Goal: Task Accomplishment & Management: Use online tool/utility

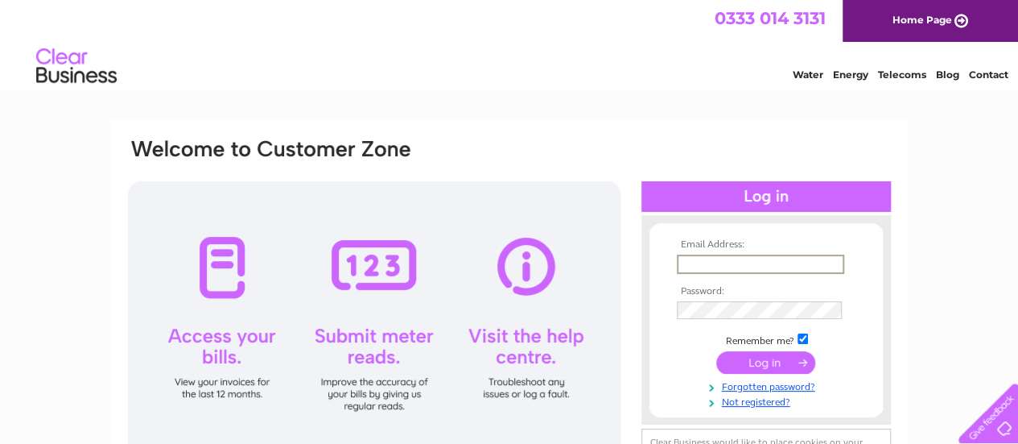
type input "mark@brightonsports.co.uk"
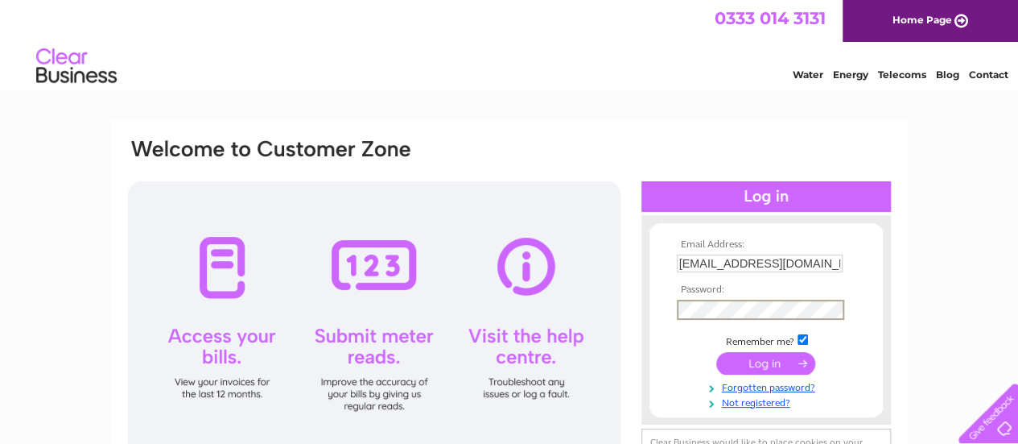
click at [716, 352] on input "submit" at bounding box center [765, 363] width 99 height 23
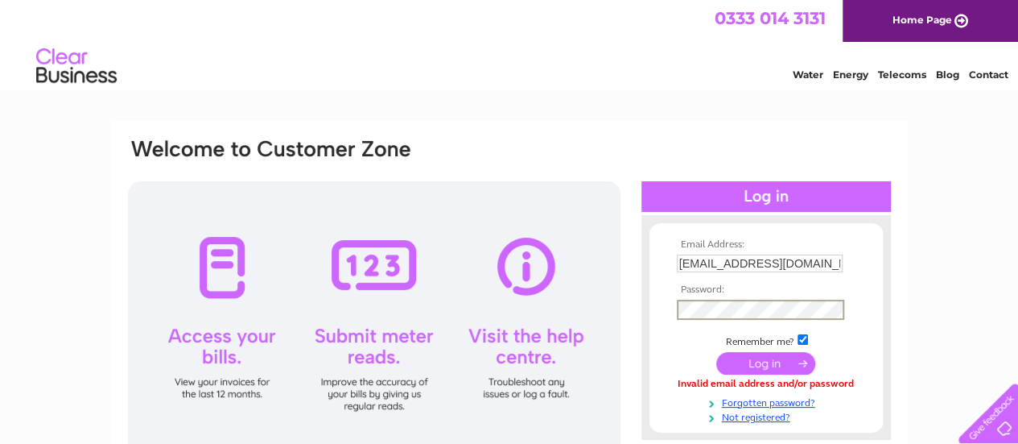
click at [716, 352] on input "submit" at bounding box center [765, 363] width 99 height 23
click at [741, 362] on input "submit" at bounding box center [765, 363] width 99 height 23
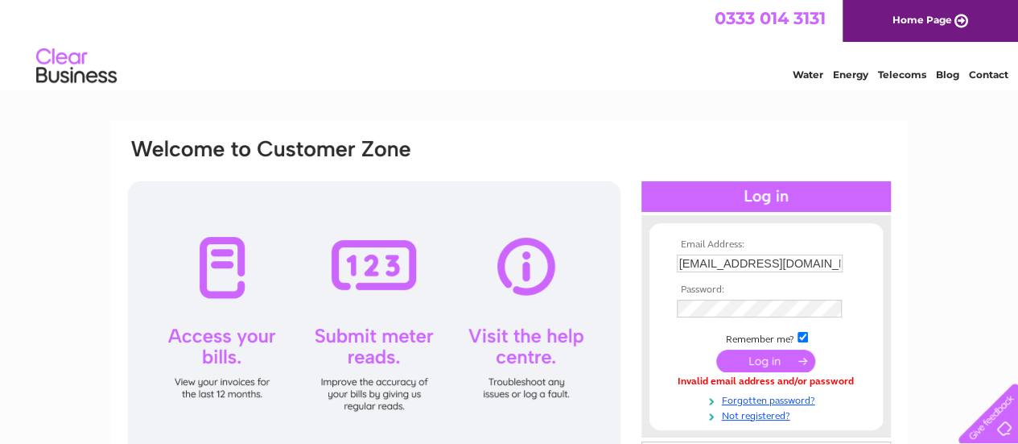
click at [763, 361] on input "submit" at bounding box center [765, 360] width 99 height 23
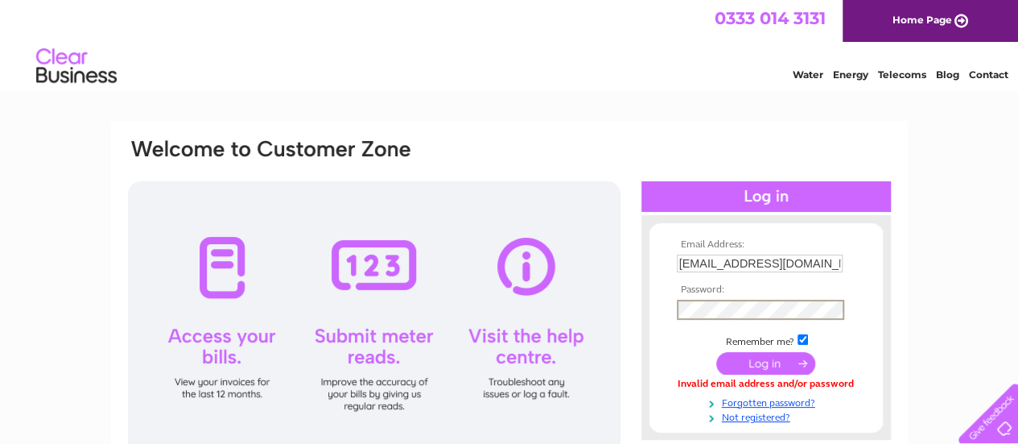
click at [586, 300] on div "Email Address: [EMAIL_ADDRESS][DOMAIN_NAME] Password:" at bounding box center [509, 327] width 766 height 381
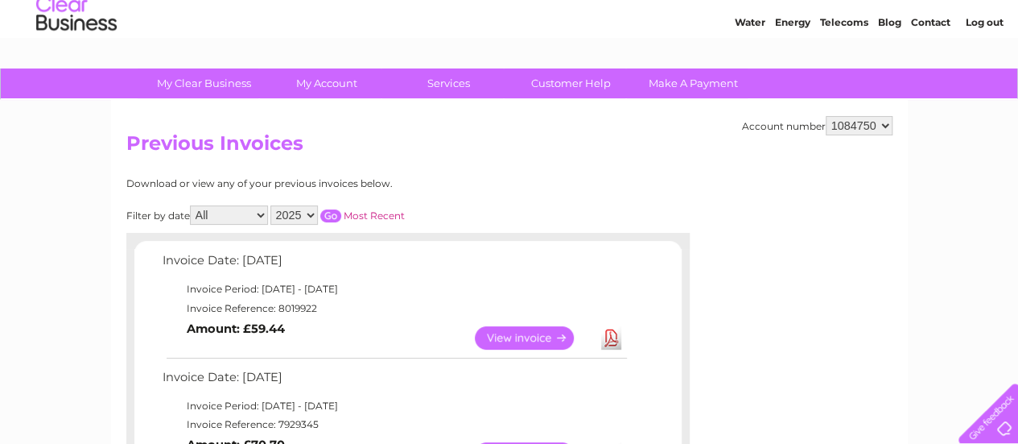
scroll to position [48, 0]
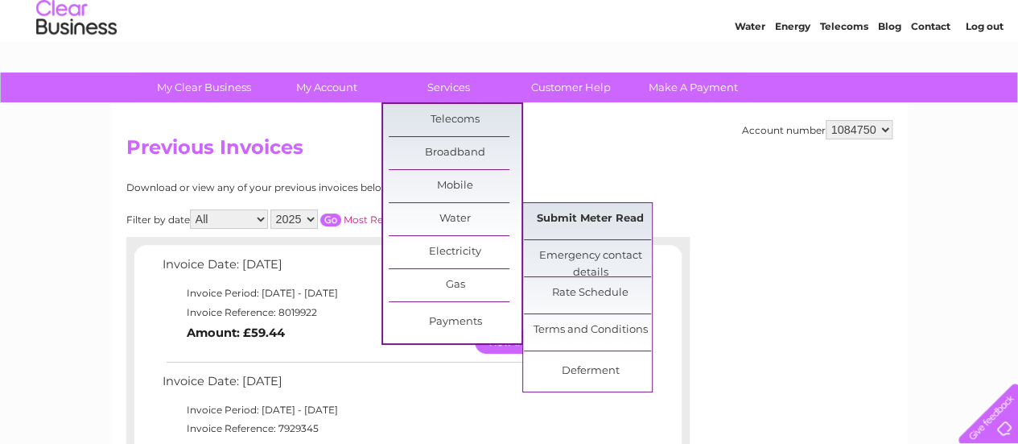
click at [559, 215] on link "Submit Meter Read" at bounding box center [590, 219] width 133 height 32
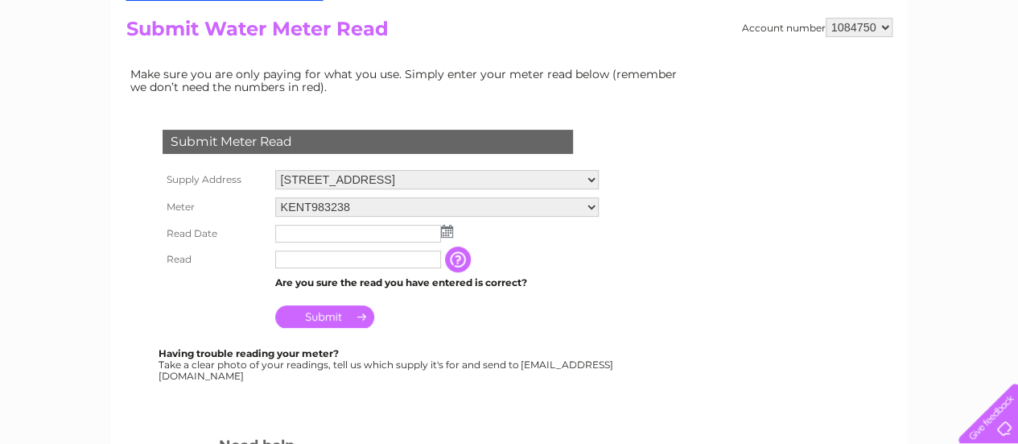
scroll to position [185, 0]
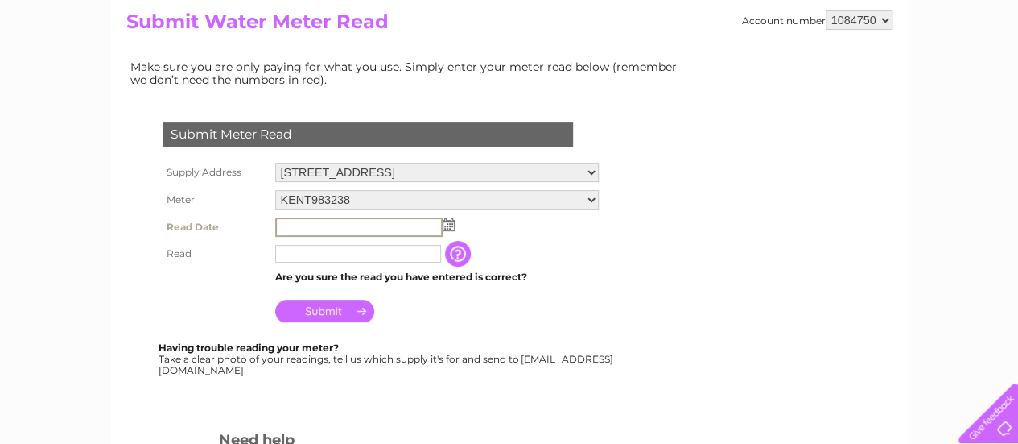
click at [282, 231] on input "text" at bounding box center [358, 226] width 167 height 19
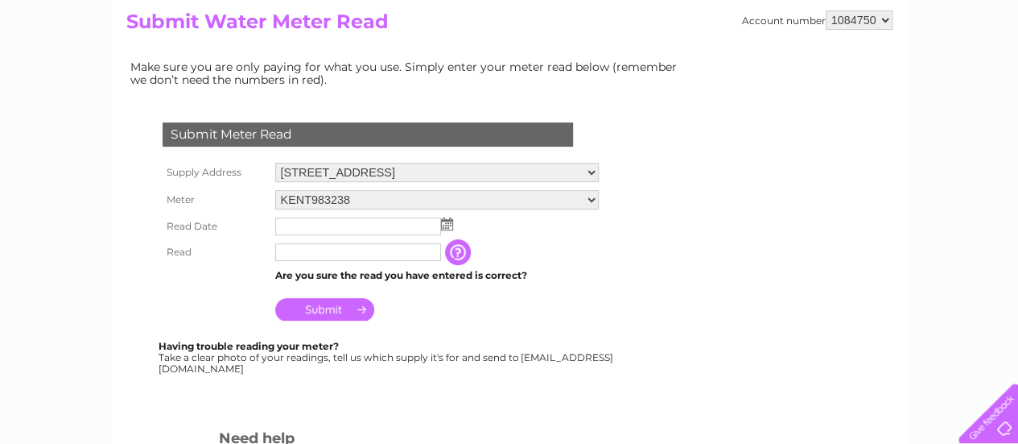
click at [447, 227] on img at bounding box center [447, 223] width 12 height 13
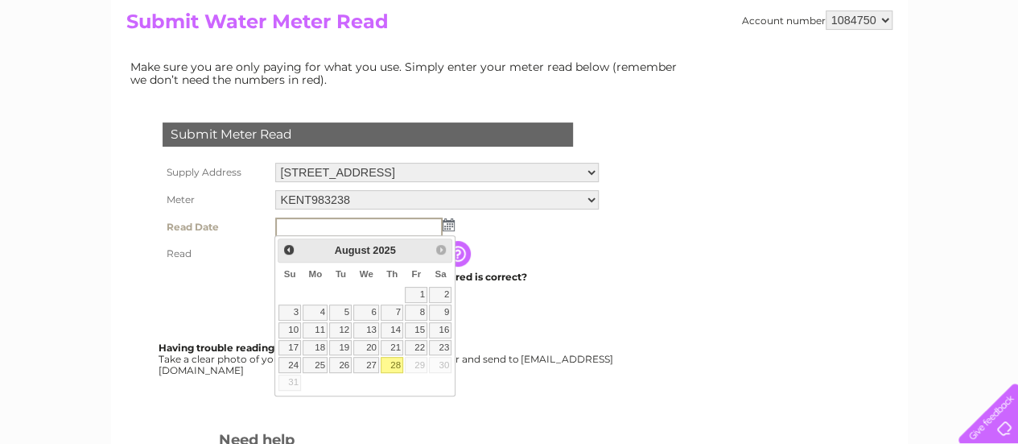
click at [393, 360] on link "28" at bounding box center [392, 365] width 23 height 16
type input "2025/08/28"
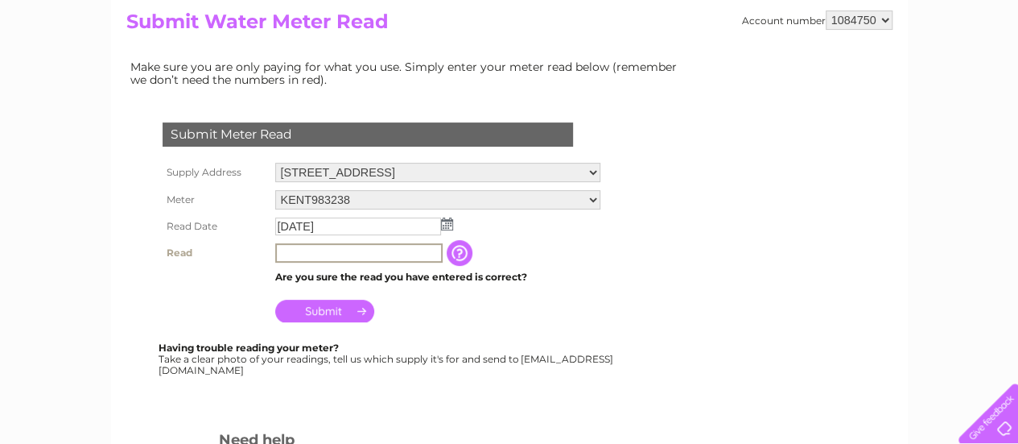
click at [349, 254] on input "text" at bounding box center [358, 252] width 167 height 19
type input "1873"
click at [315, 311] on input "Submit" at bounding box center [324, 309] width 99 height 23
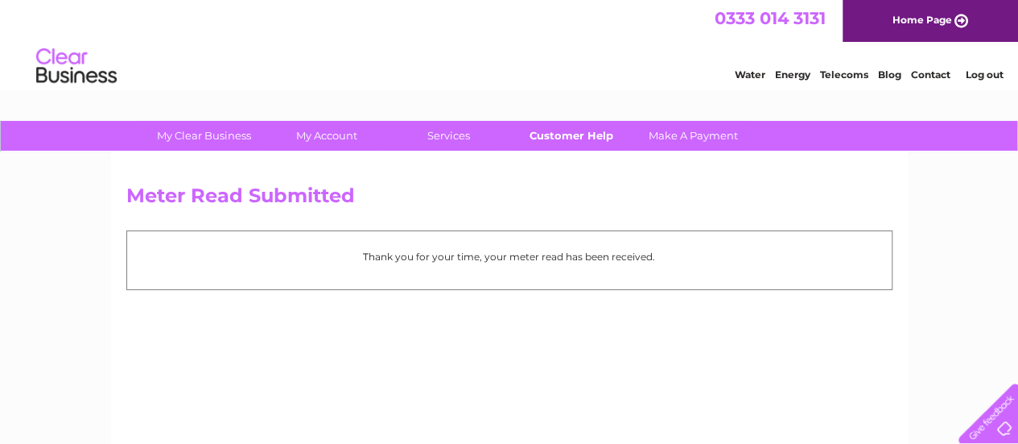
click at [576, 142] on link "Customer Help" at bounding box center [571, 136] width 133 height 30
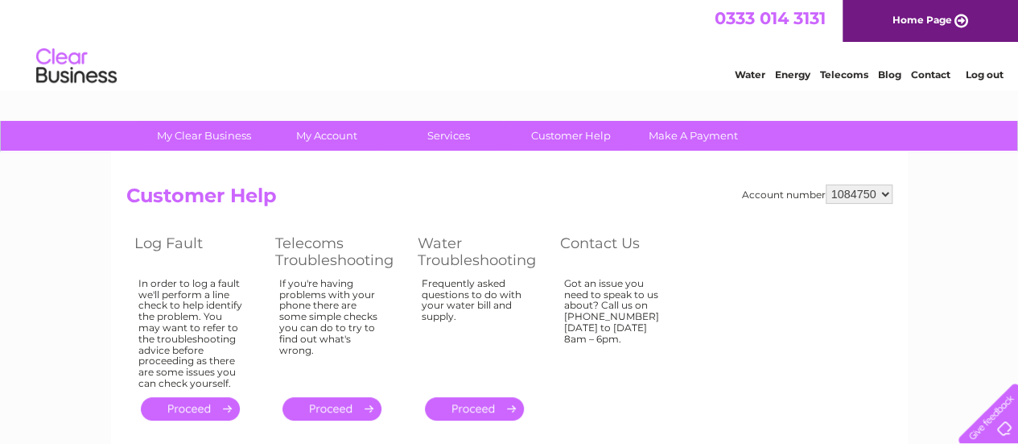
click at [983, 73] on link "Log out" at bounding box center [984, 74] width 38 height 12
